Goal: Information Seeking & Learning: Learn about a topic

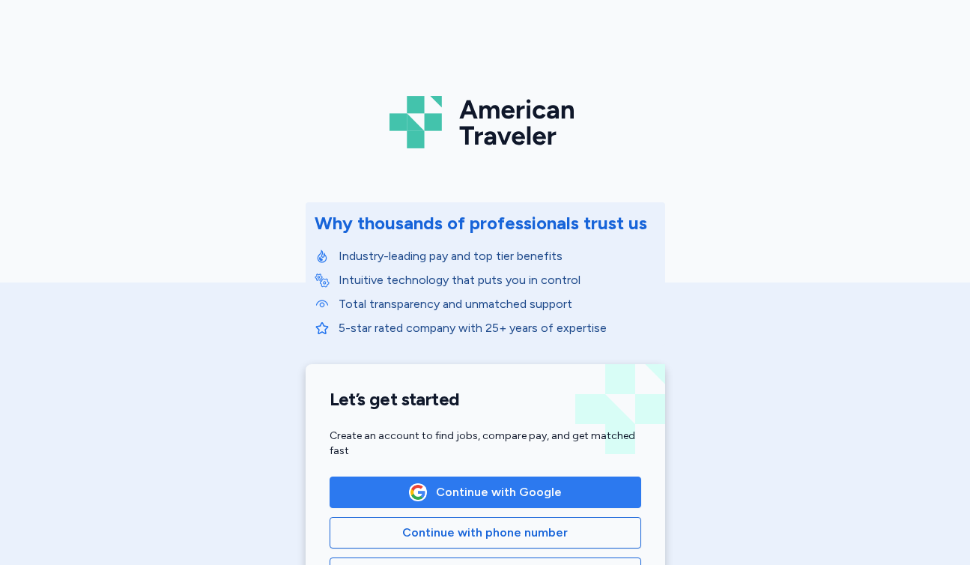
click at [485, 487] on span "Continue with Google" at bounding box center [499, 492] width 126 height 18
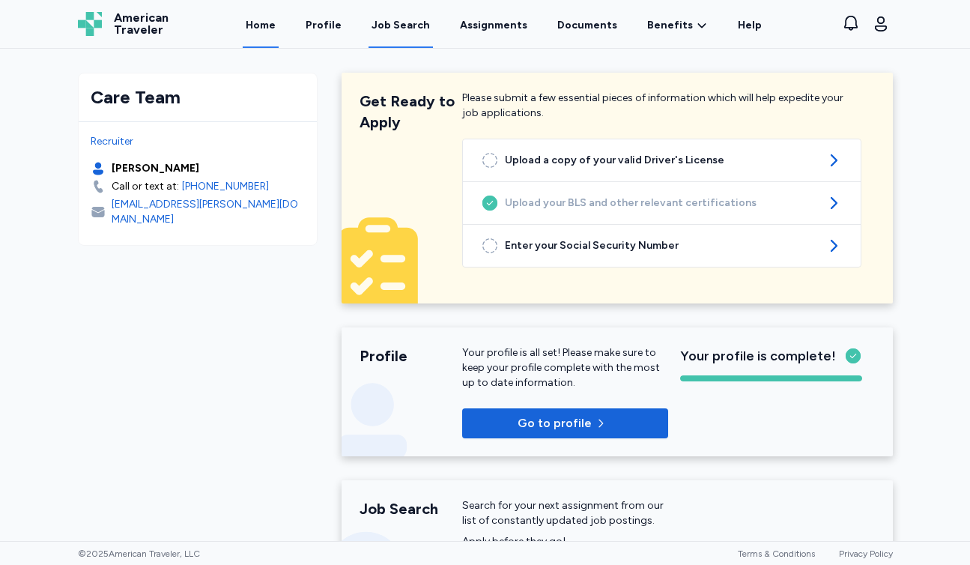
click at [427, 36] on link "Job Search" at bounding box center [401, 24] width 64 height 46
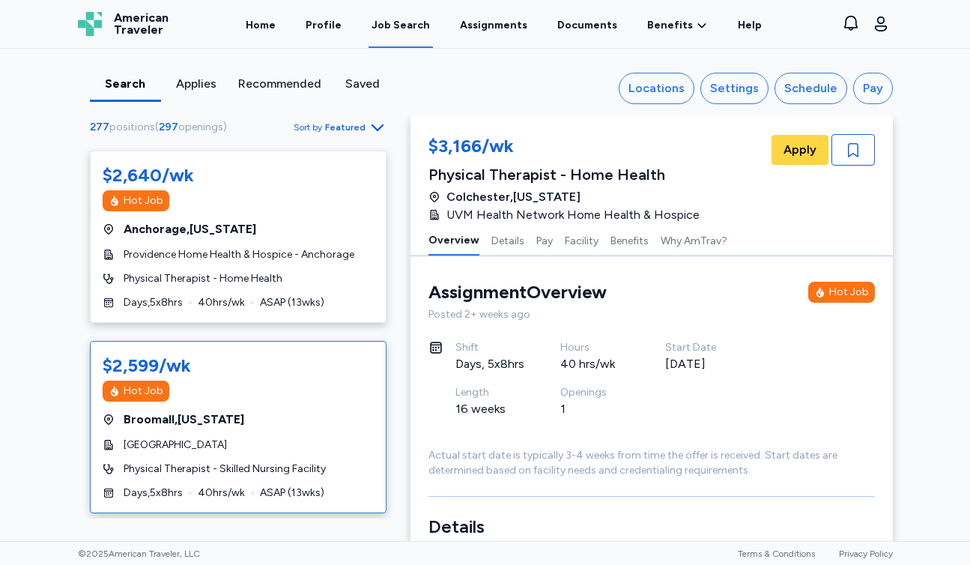
scroll to position [2124, 0]
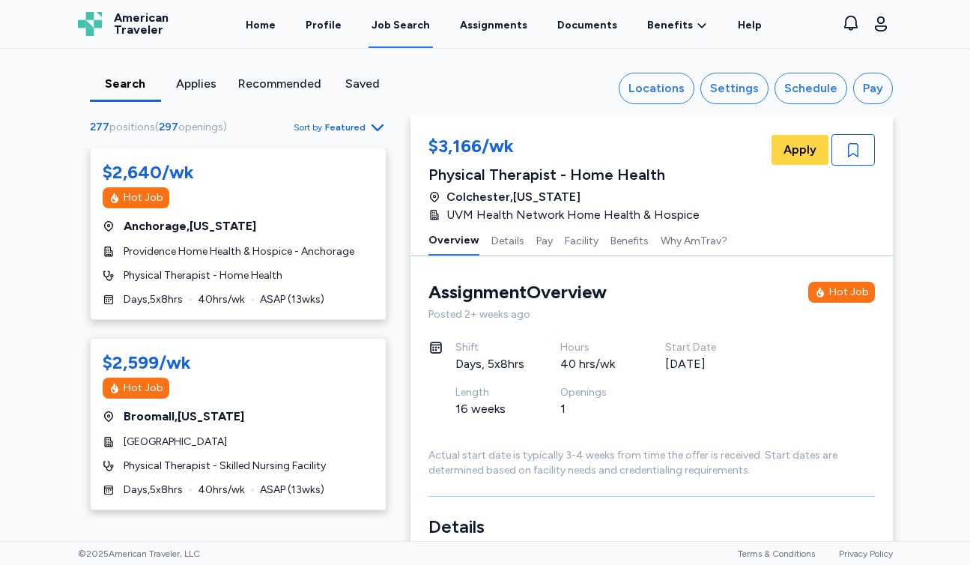
click at [834, 292] on div "Hot Job" at bounding box center [849, 292] width 40 height 15
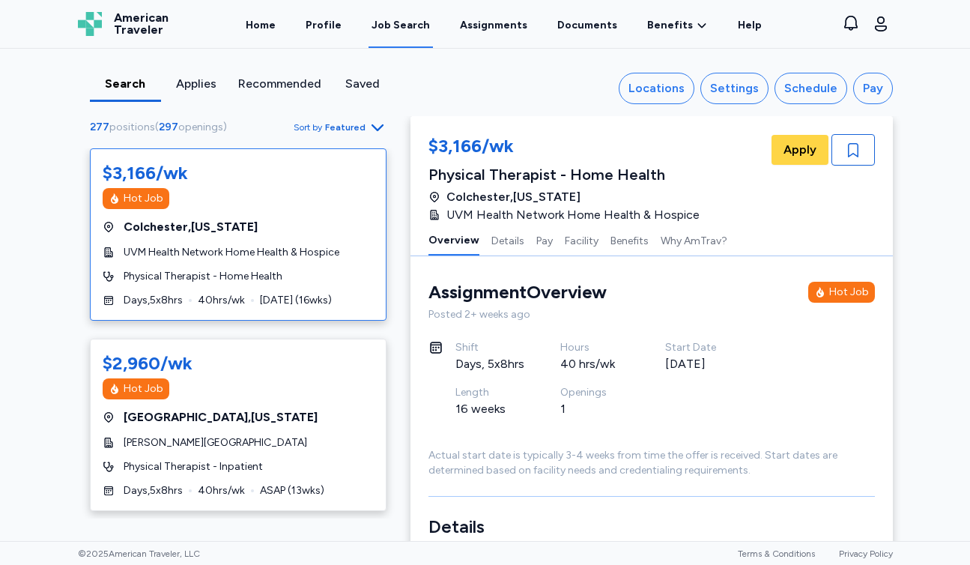
scroll to position [0, 0]
click at [357, 119] on span "Sort by Featured" at bounding box center [340, 127] width 93 height 18
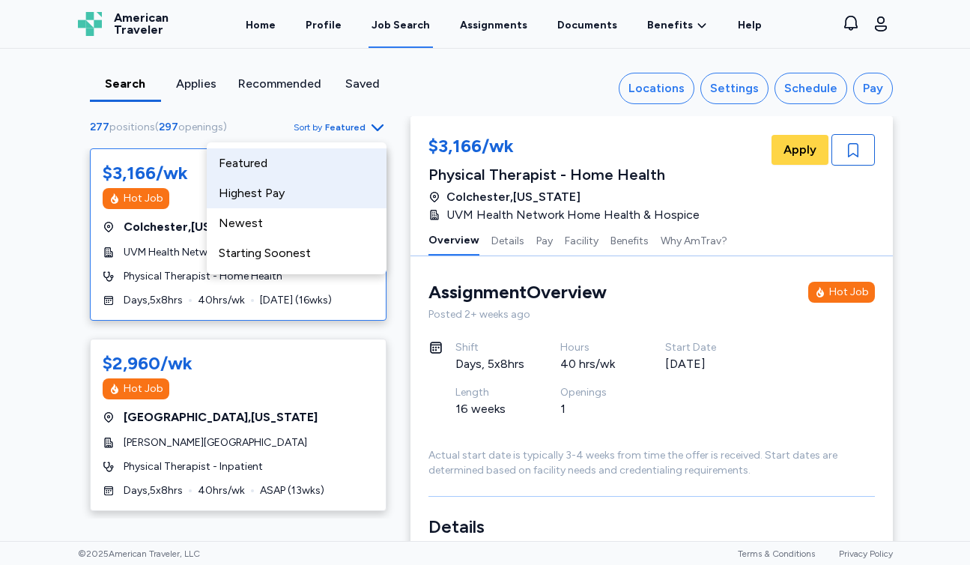
click at [300, 200] on div "Highest Pay" at bounding box center [297, 193] width 180 height 30
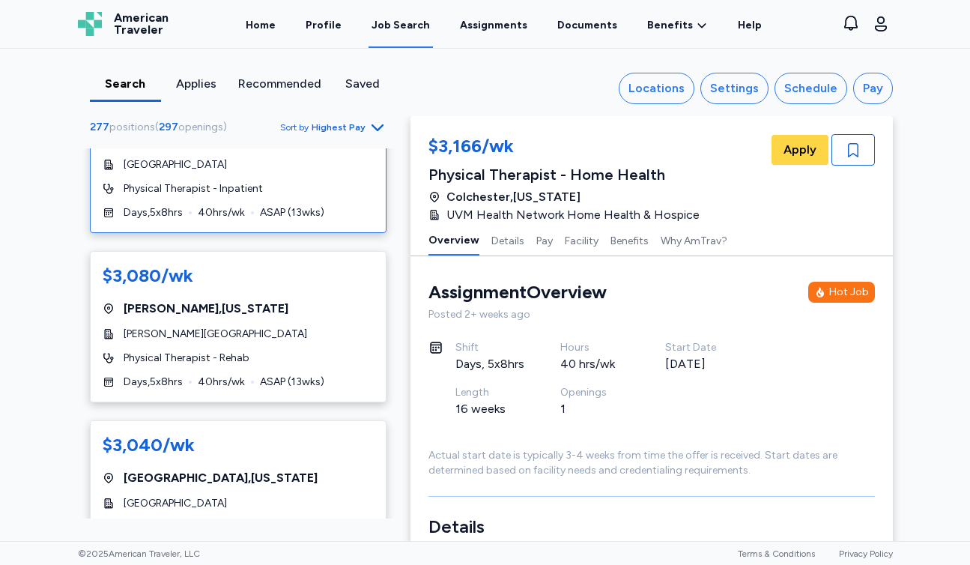
scroll to position [668, 0]
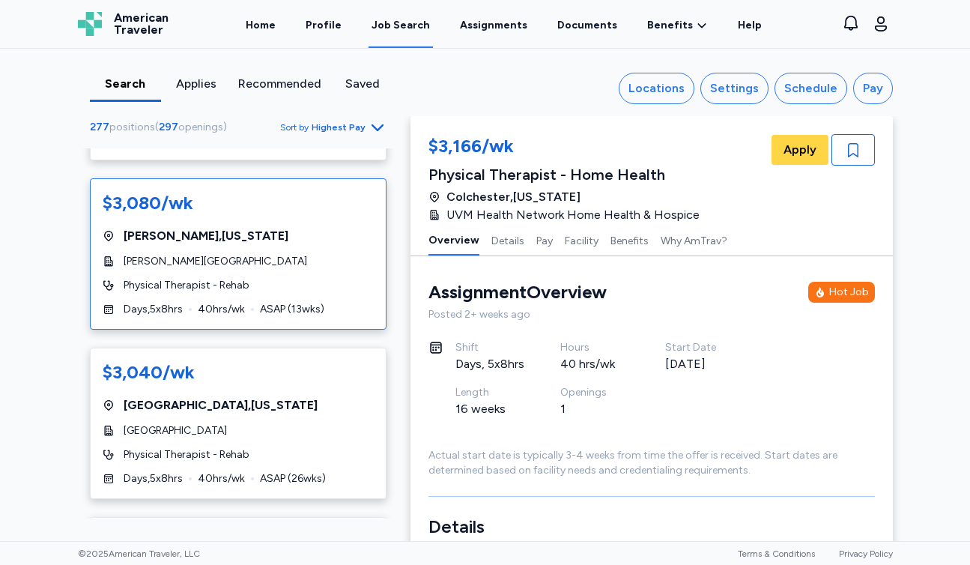
click at [310, 240] on div "$3,080/wk Philip , [US_STATE] [PERSON_NAME][GEOGRAPHIC_DATA] Physical Therapist…" at bounding box center [238, 253] width 297 height 151
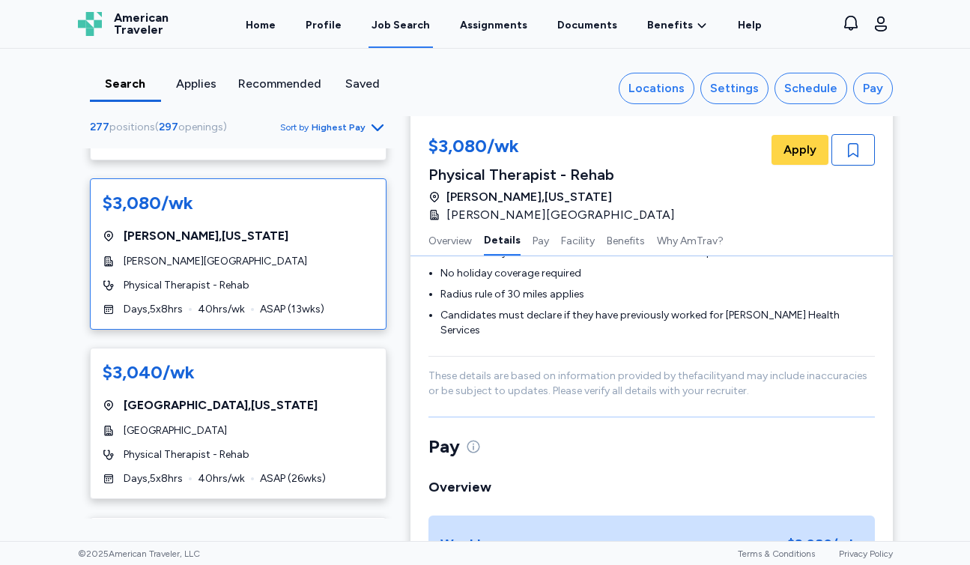
scroll to position [780, 0]
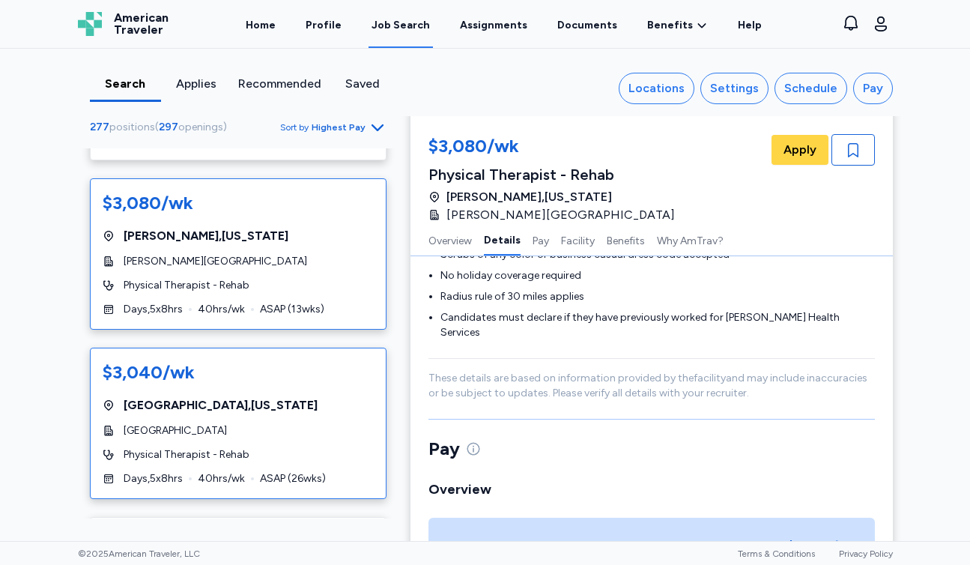
click at [362, 360] on div "$3,040/wk" at bounding box center [238, 372] width 271 height 24
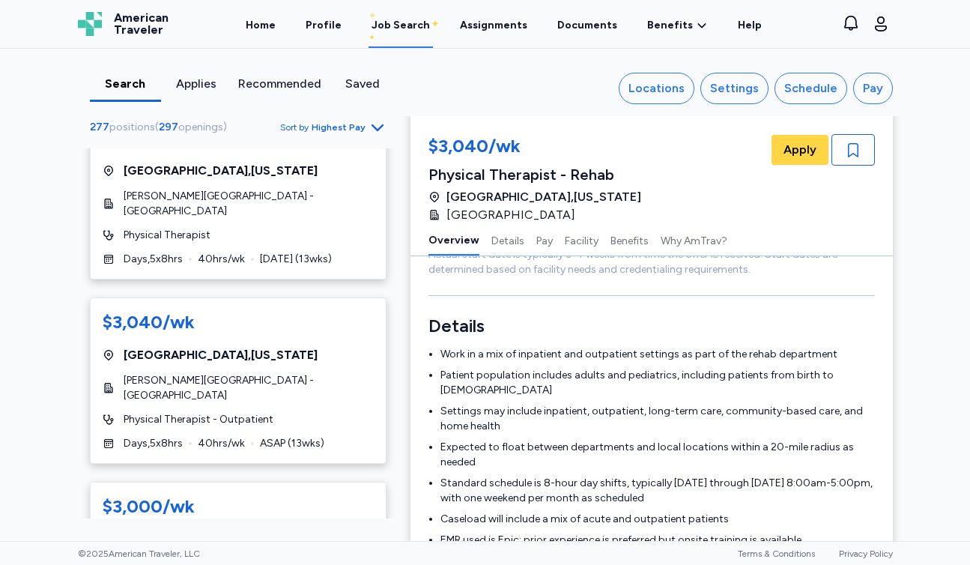
scroll to position [1292, 0]
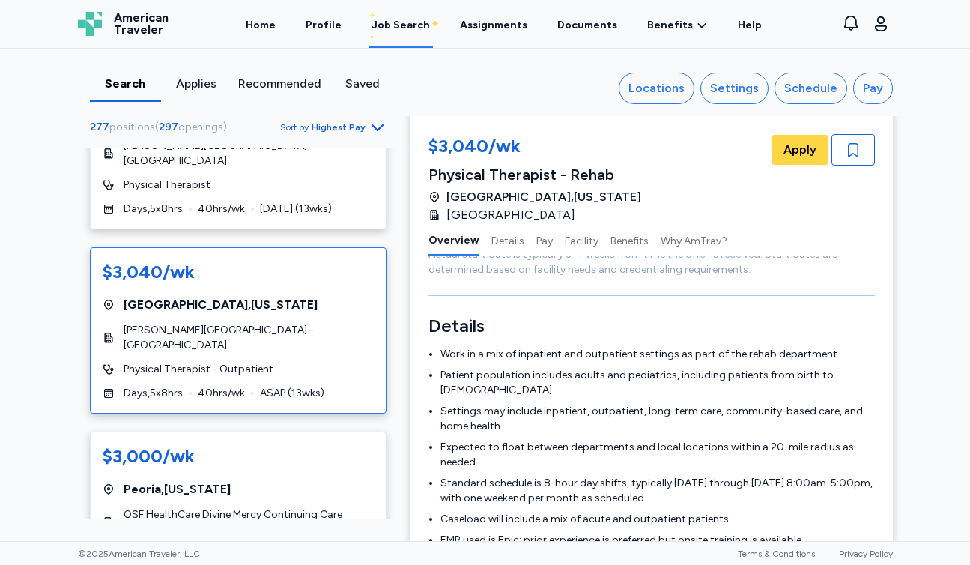
click at [321, 362] on div "Physical Therapist - Outpatient" at bounding box center [238, 369] width 271 height 15
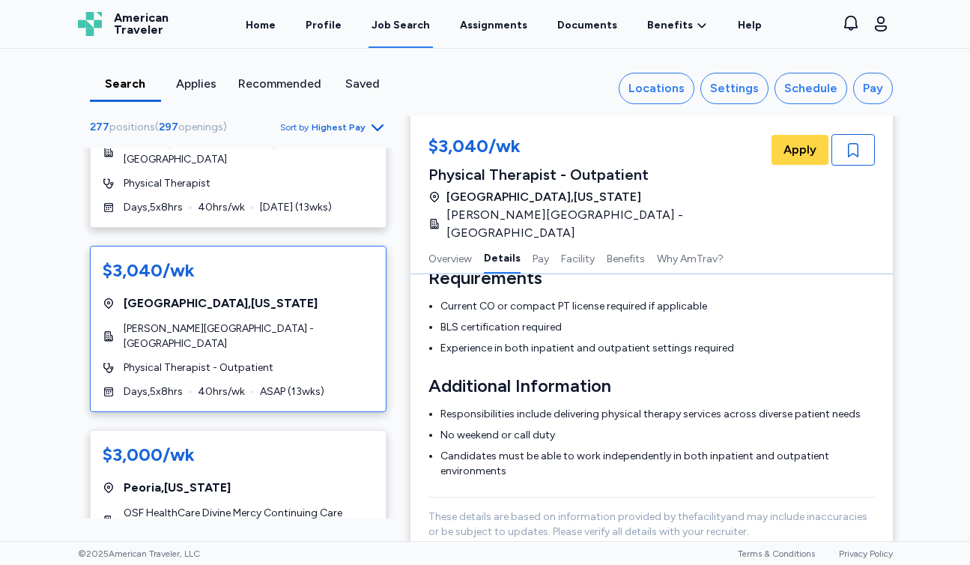
scroll to position [376, 0]
drag, startPoint x: 732, startPoint y: 220, endPoint x: 443, endPoint y: 220, distance: 289.2
click at [443, 220] on div "$3,040/wk Physical Therapist - Outpatient [GEOGRAPHIC_DATA] , [US_STATE] [PERSO…" at bounding box center [652, 188] width 447 height 108
copy span "[PERSON_NAME][GEOGRAPHIC_DATA] - [GEOGRAPHIC_DATA]"
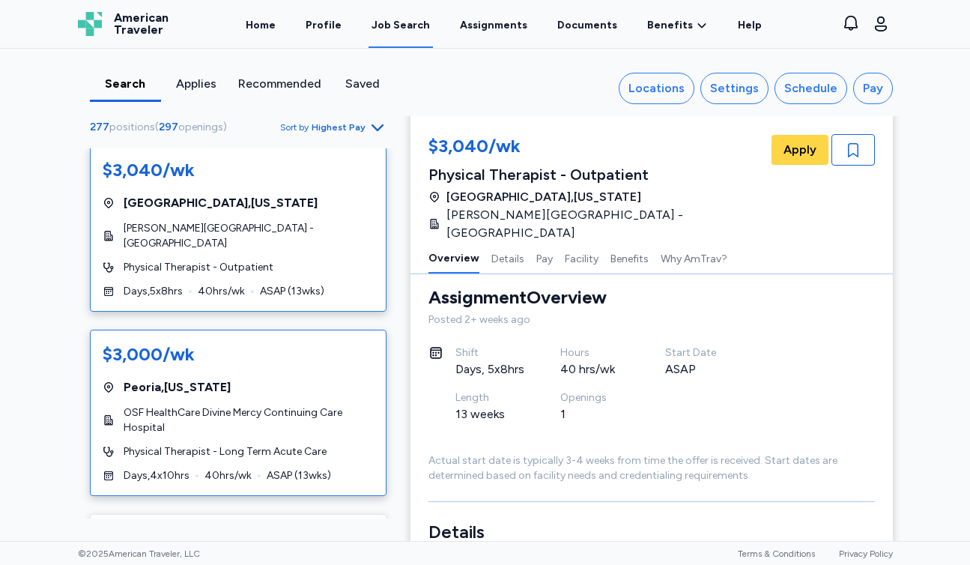
scroll to position [1532, 0]
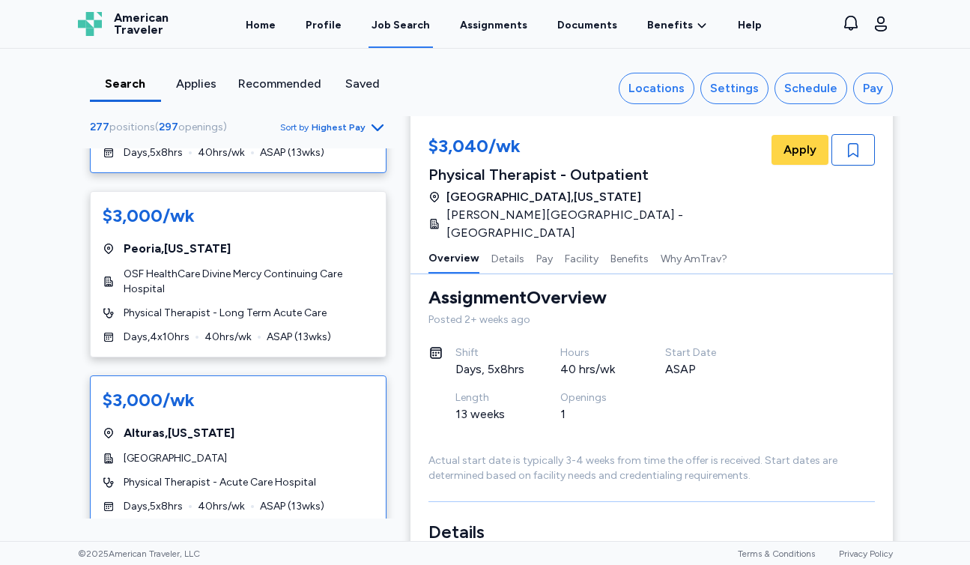
click at [285, 406] on div "$3,000/wk [GEOGRAPHIC_DATA] , [US_STATE] [GEOGRAPHIC_DATA] Physical Therapist -…" at bounding box center [238, 450] width 297 height 151
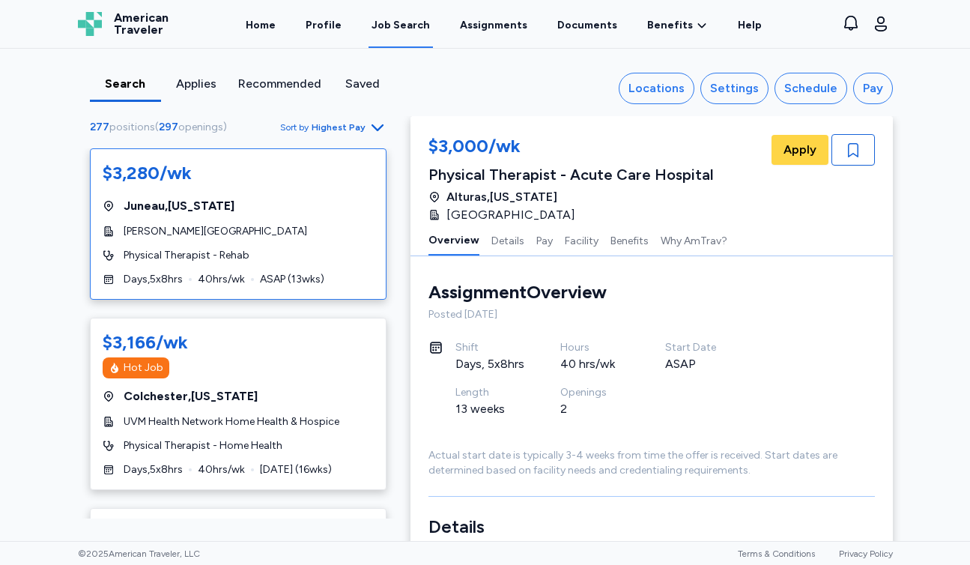
click at [290, 228] on div "[PERSON_NAME][GEOGRAPHIC_DATA]" at bounding box center [238, 231] width 271 height 15
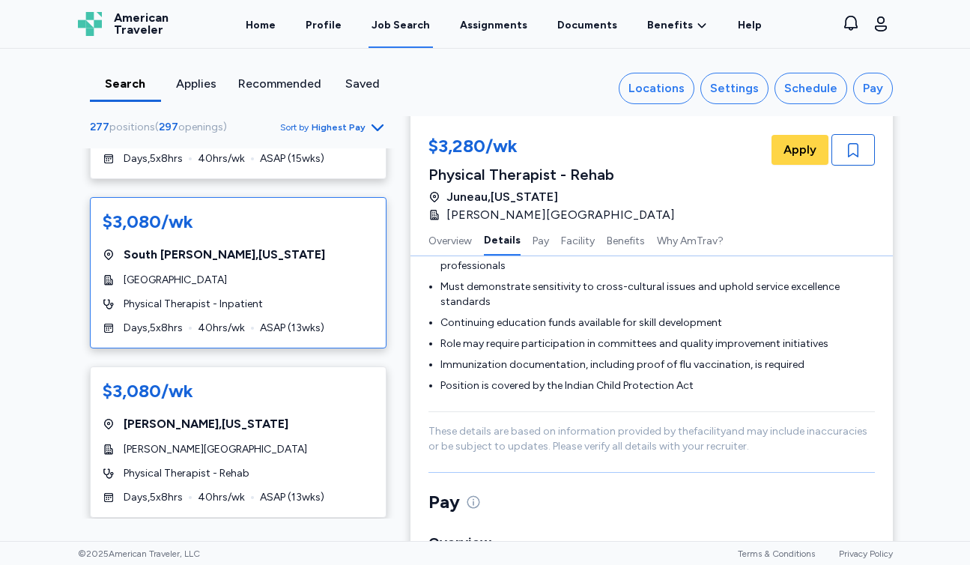
scroll to position [537, 0]
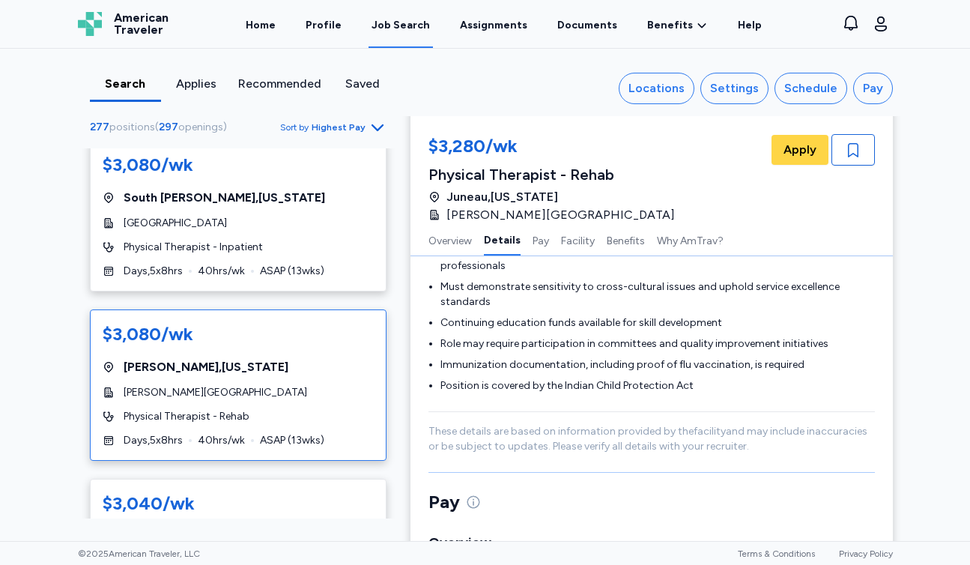
click at [342, 370] on div "$3,080/wk Philip , [US_STATE] [PERSON_NAME][GEOGRAPHIC_DATA] Physical Therapist…" at bounding box center [238, 384] width 297 height 151
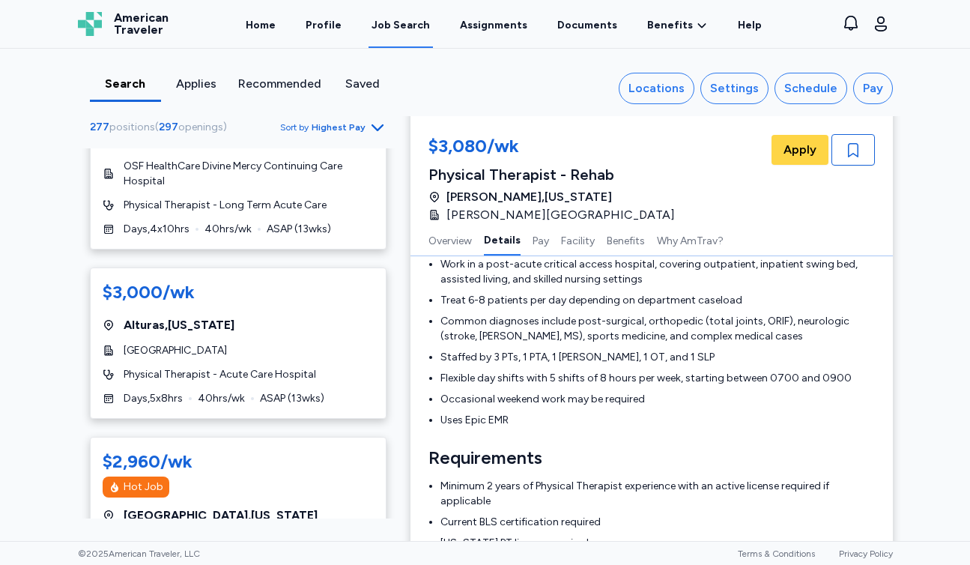
scroll to position [1642, 0]
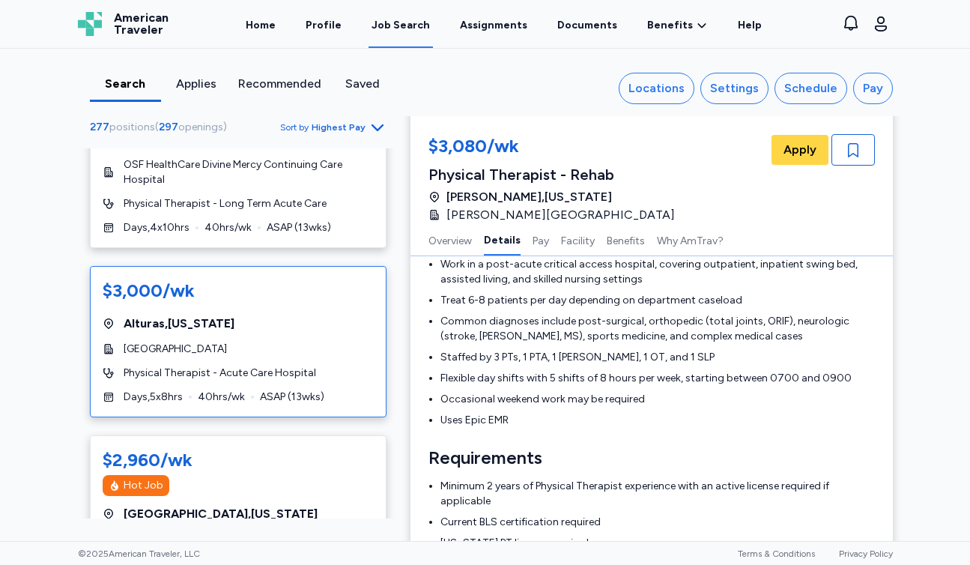
click at [277, 303] on div "$3,000/wk [GEOGRAPHIC_DATA] , [US_STATE] [GEOGRAPHIC_DATA] Physical Therapist -…" at bounding box center [238, 341] width 297 height 151
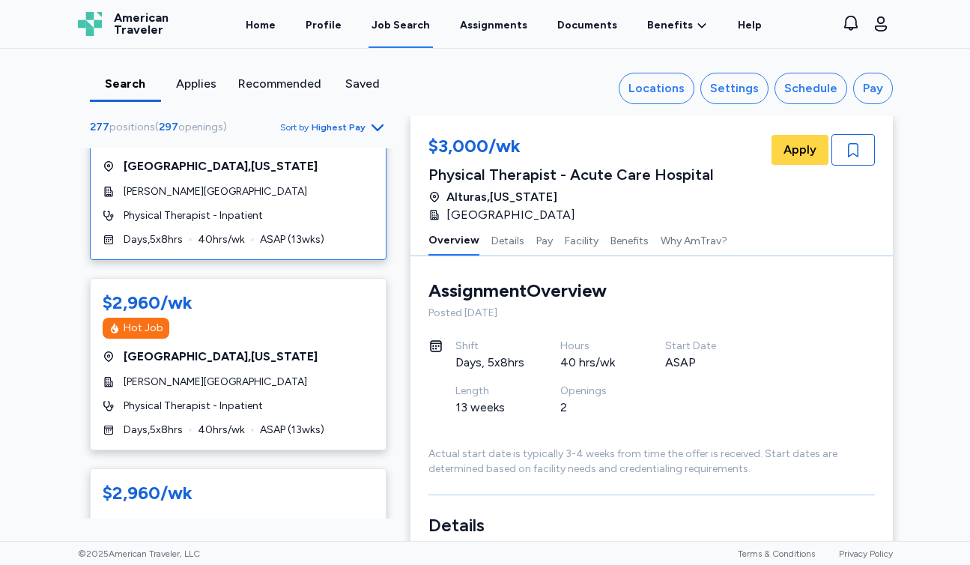
scroll to position [1991, 0]
